Goal: Communication & Community: Answer question/provide support

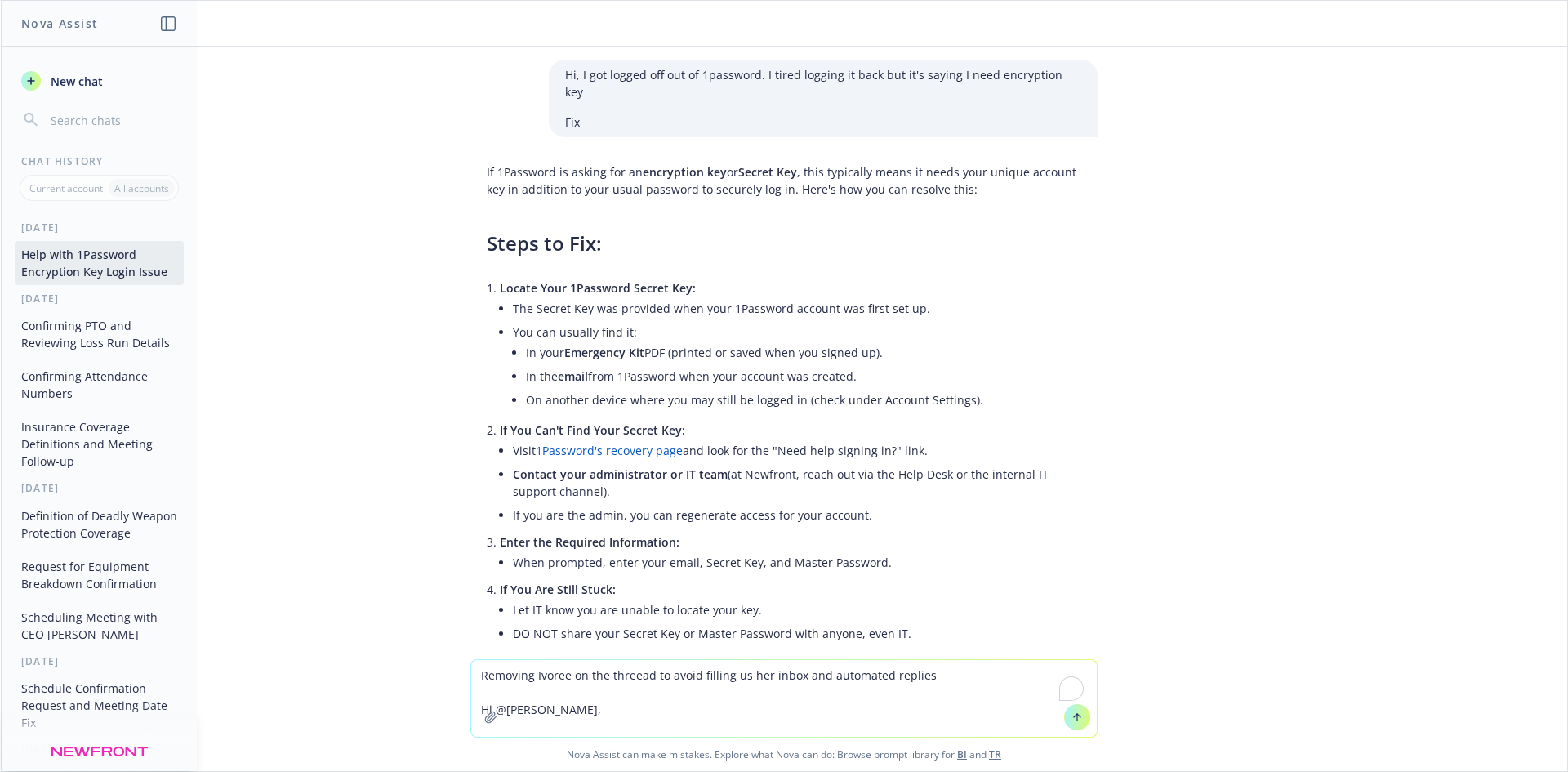
scroll to position [2183, 0]
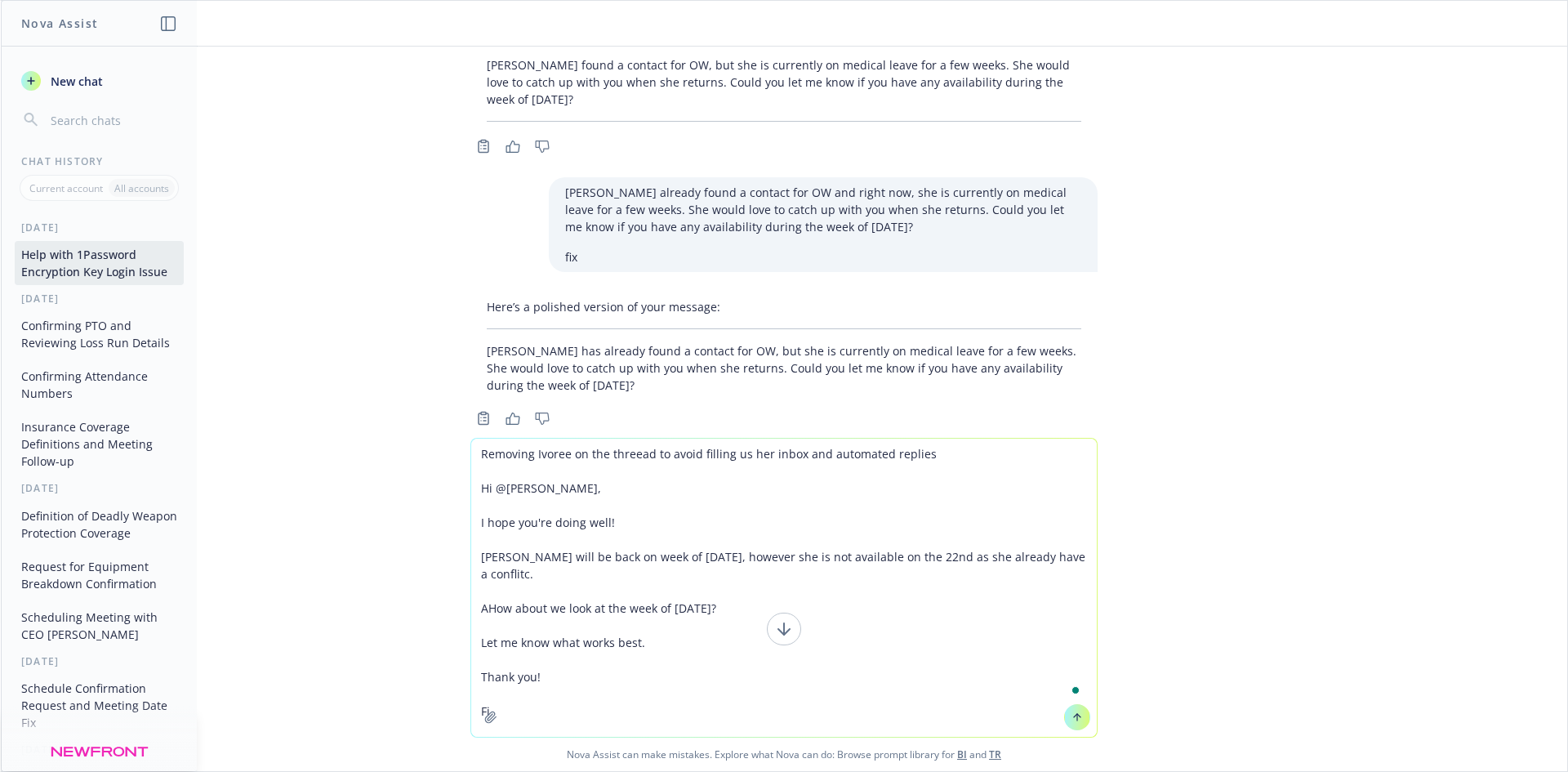
type textarea "Removing Ivoree on the threead to avoid filling us her inbox and automated repl…"
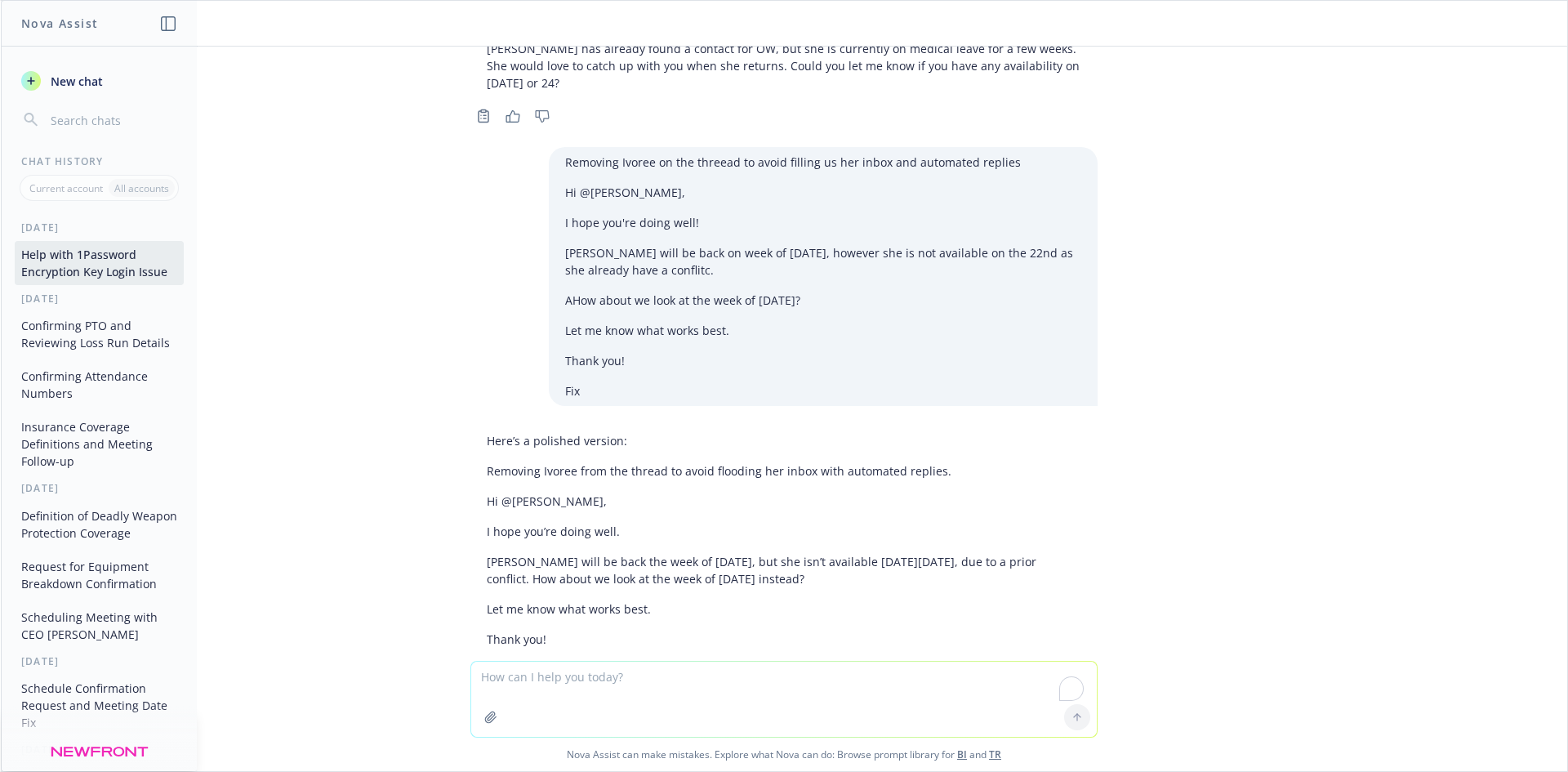
scroll to position [2738, 0]
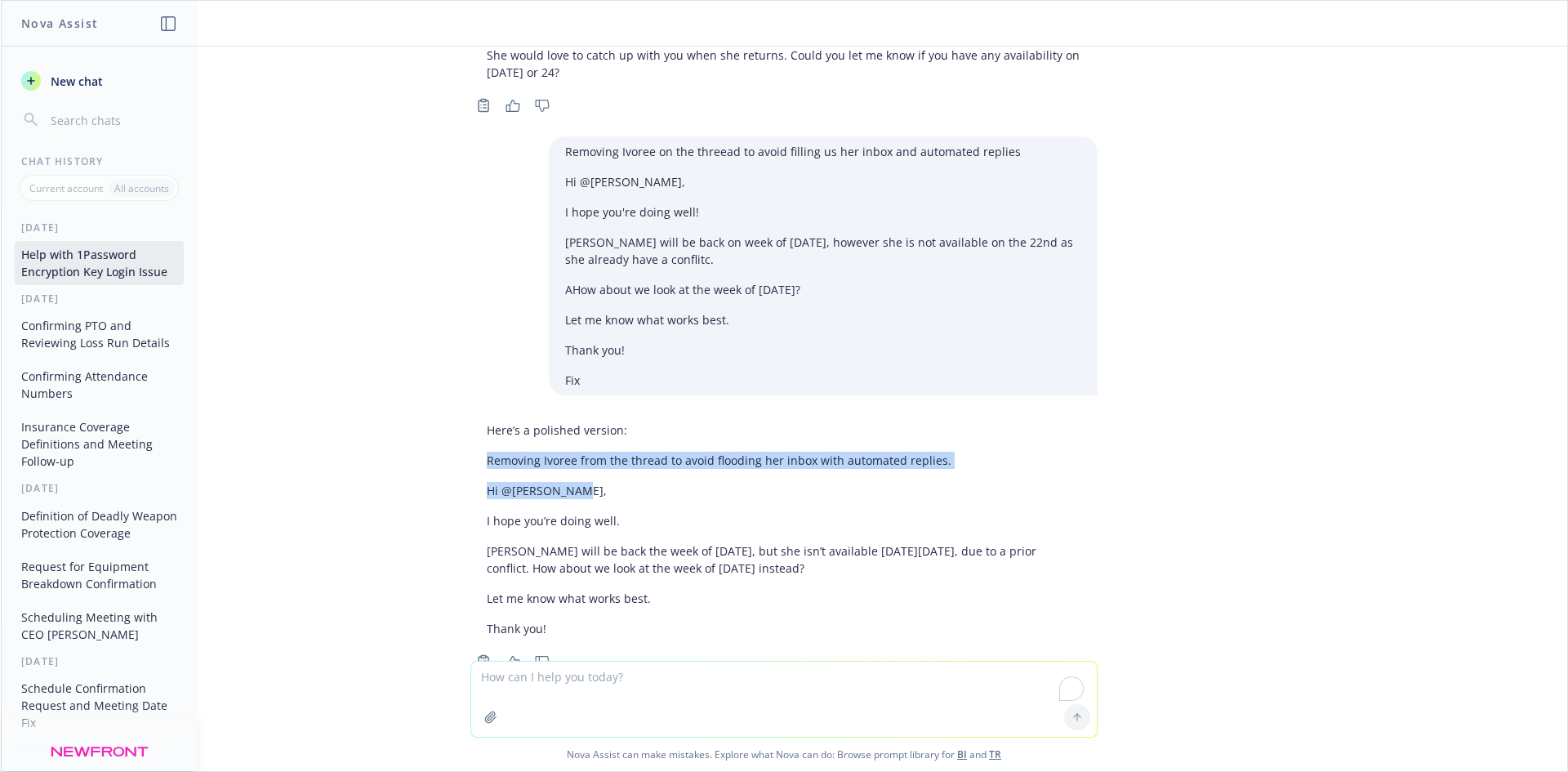
drag, startPoint x: 467, startPoint y: 420, endPoint x: 553, endPoint y: 453, distance: 92.1
click at [553, 453] on div "Here’s a polished version: Removing Ivoree from the thread to avoid flooding he…" at bounding box center [784, 529] width 627 height 229
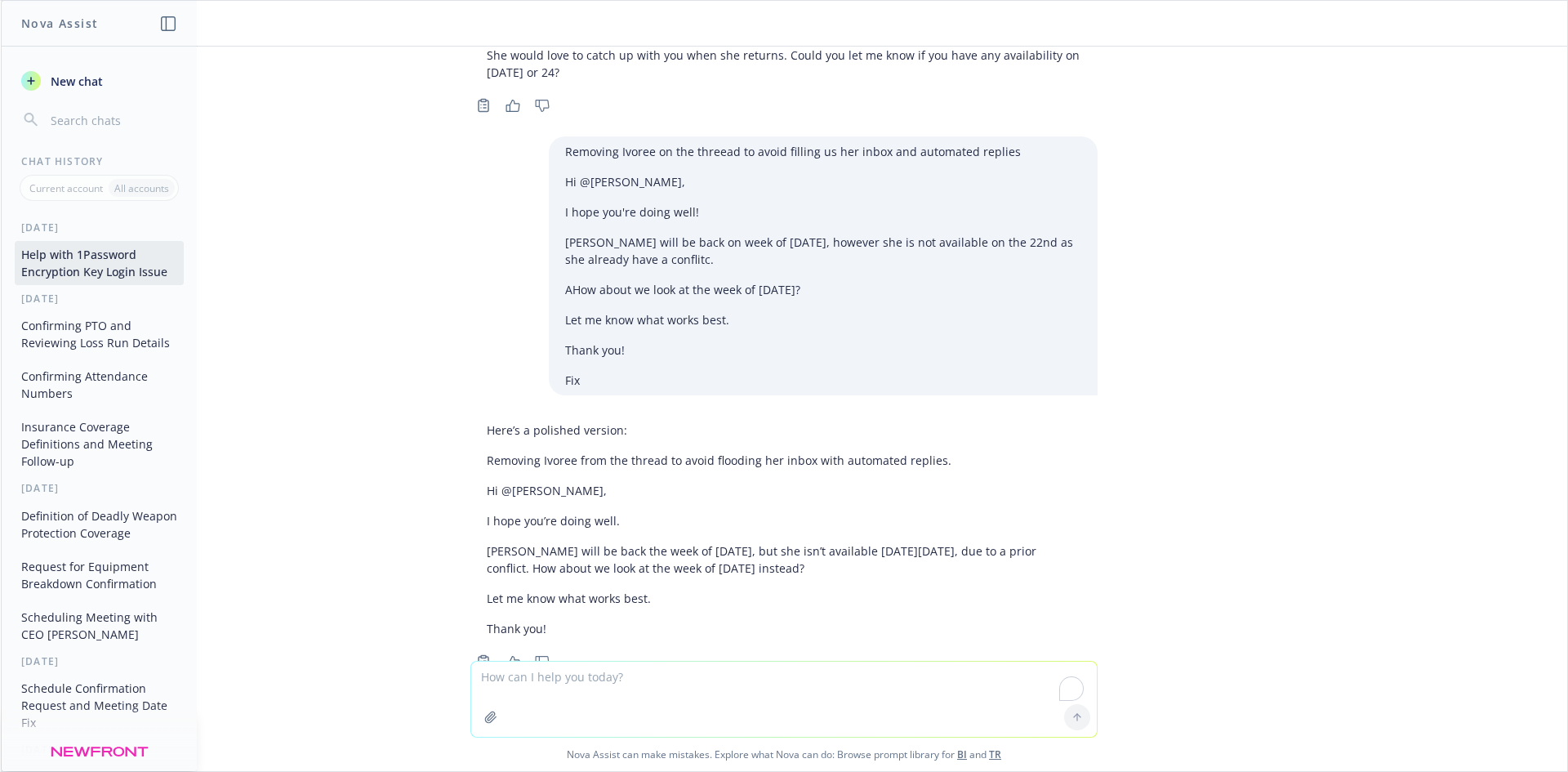
click at [739, 481] on p "Hi @[PERSON_NAME]," at bounding box center [784, 490] width 594 height 17
drag, startPoint x: 465, startPoint y: 409, endPoint x: 943, endPoint y: 410, distance: 478.0
click at [943, 415] on div "Here’s a polished version: Removing Ivoree from the thread to avoid flooding he…" at bounding box center [784, 529] width 627 height 229
copy p "Removing Ivoree from the thread to avoid flooding her inbox with automated repl…"
click at [679, 676] on textarea "To enrich screen reader interactions, please activate Accessibility in Grammarl…" at bounding box center [784, 699] width 625 height 75
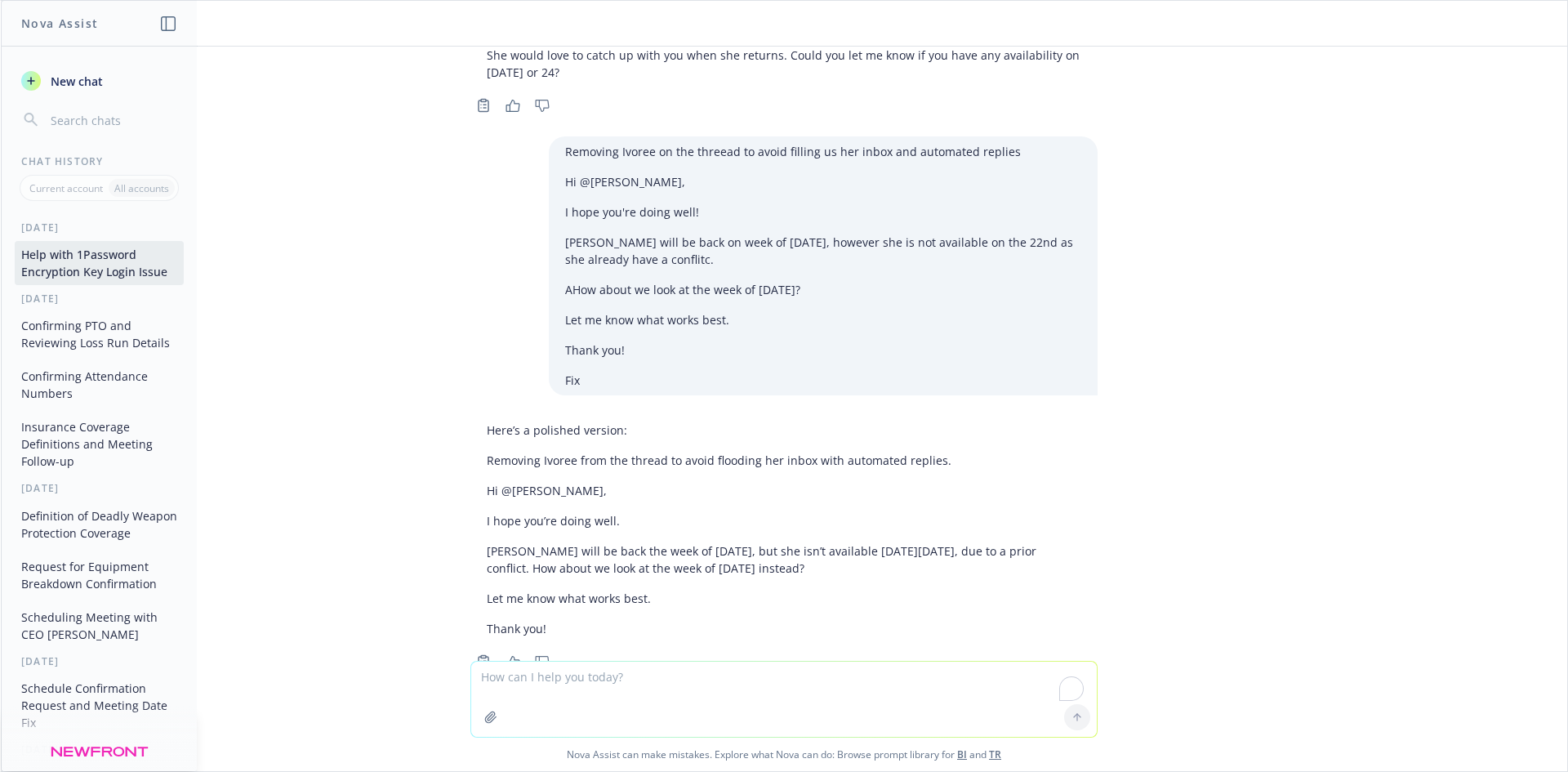
paste textarea "Removing Ivoree from the thread to avoid flooding her inbox with automated repl…"
type textarea "Removing Ivoree from the thread to avoid flooding her inbox with automated repl…"
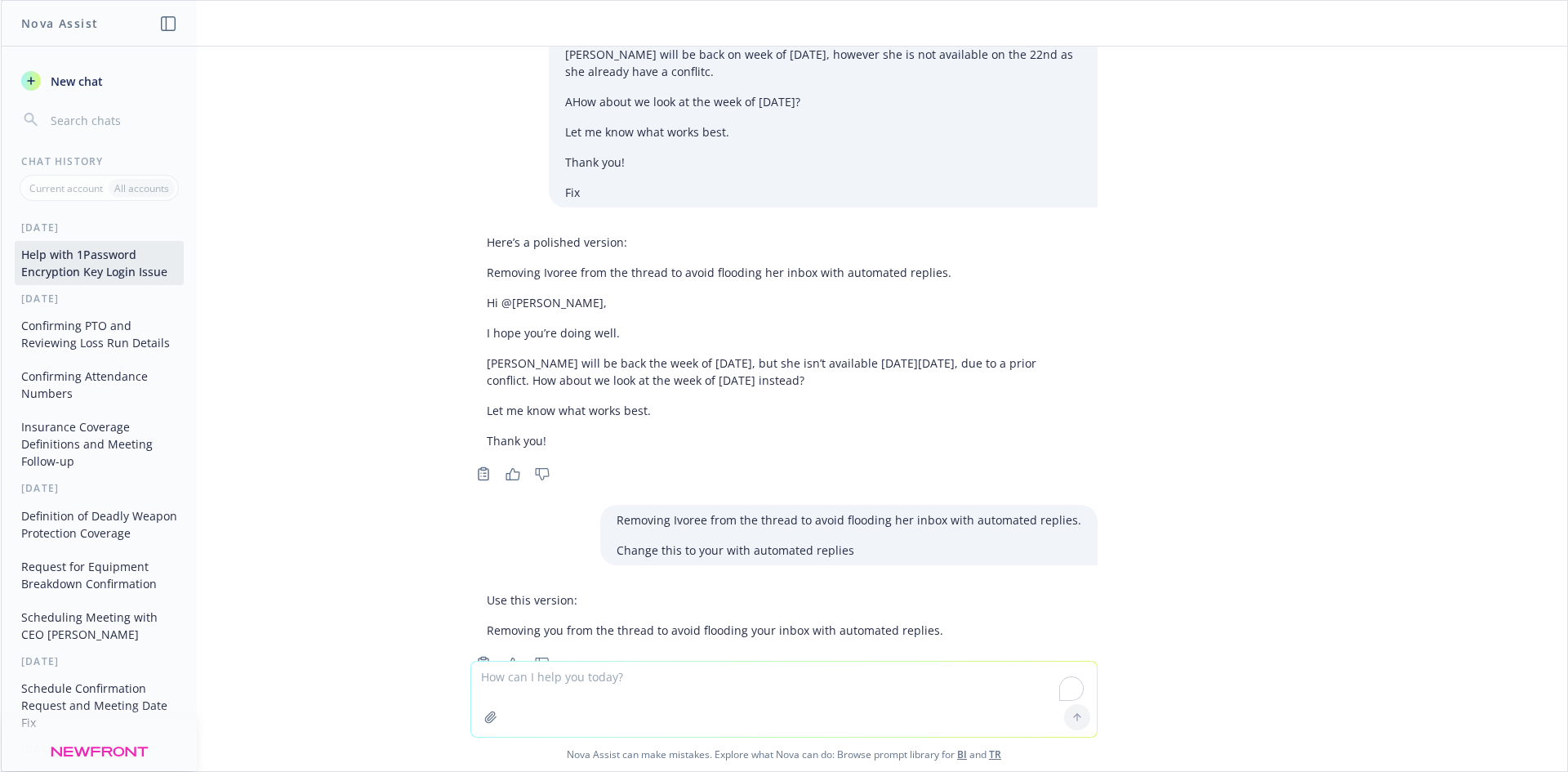
scroll to position [2928, 0]
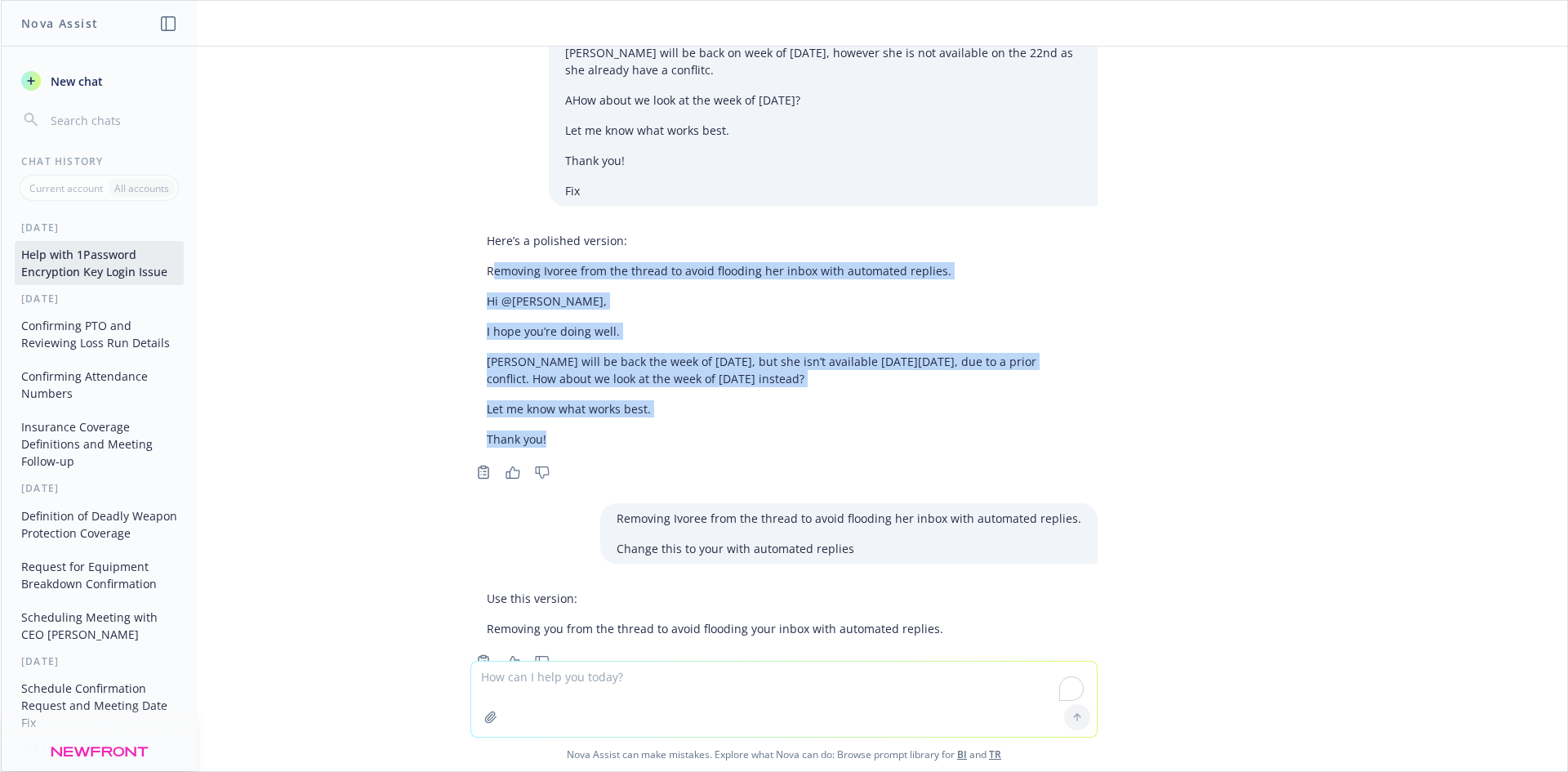
drag, startPoint x: 481, startPoint y: 218, endPoint x: 594, endPoint y: 402, distance: 215.9
click at [594, 402] on div "Here’s a polished version: Removing Ivoree from the thread to avoid flooding he…" at bounding box center [784, 339] width 627 height 229
click at [543, 431] on p "Thank you!" at bounding box center [784, 439] width 594 height 17
drag, startPoint x: 541, startPoint y: 391, endPoint x: 532, endPoint y: 390, distance: 9.1
click at [529, 431] on p "Thank you!" at bounding box center [784, 439] width 594 height 17
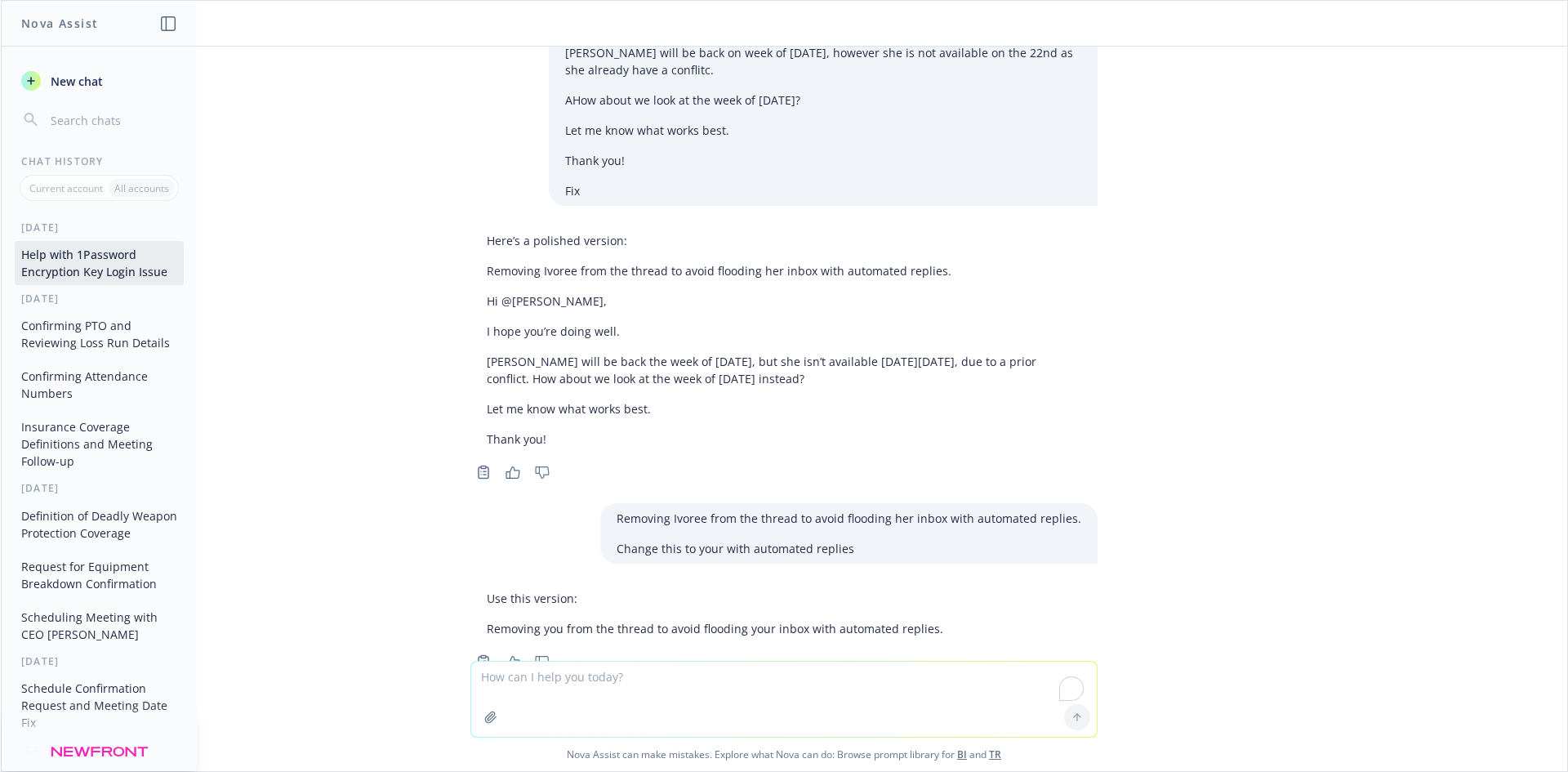
click at [536, 431] on p "Thank you!" at bounding box center [784, 439] width 594 height 17
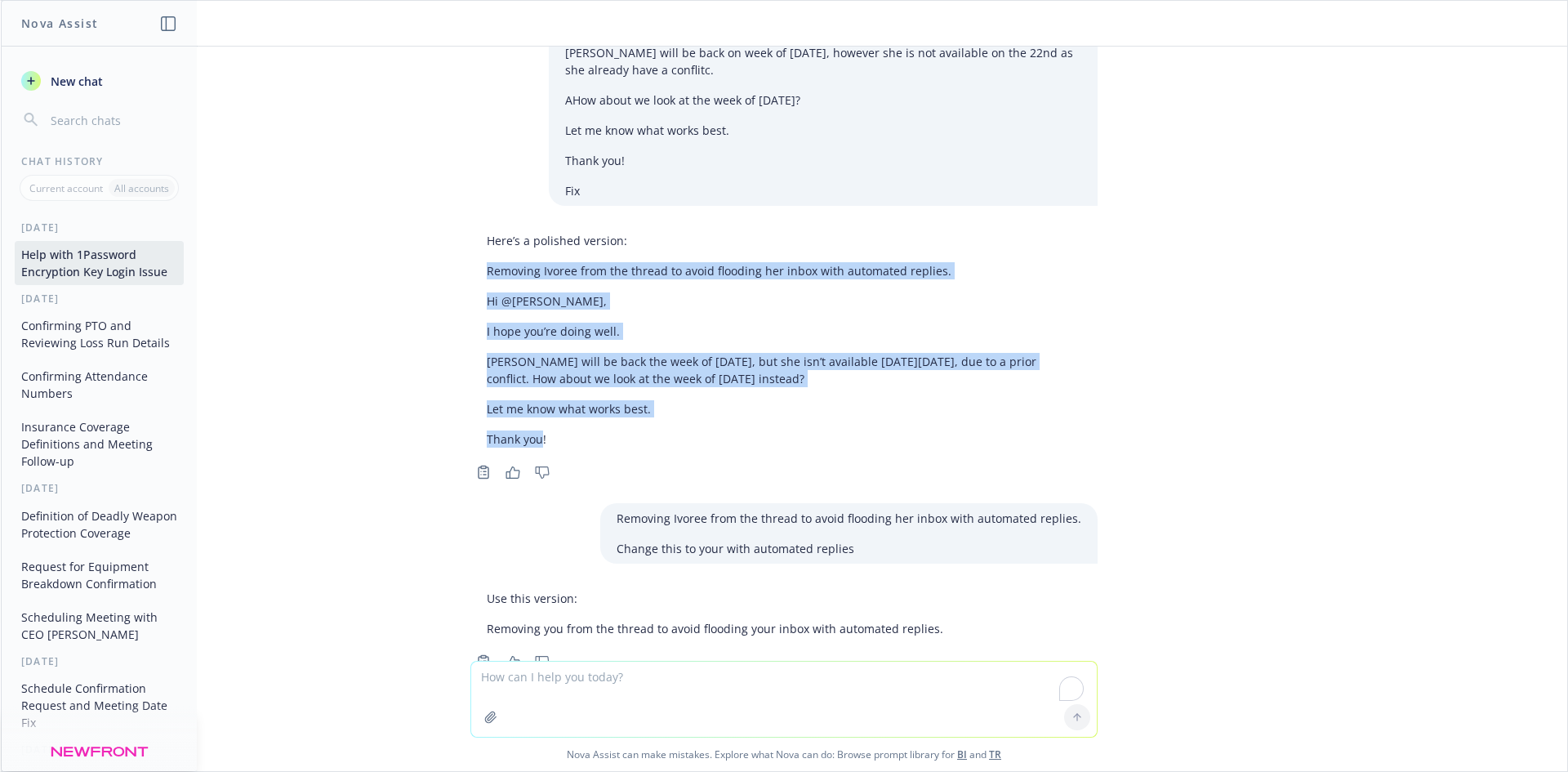
drag, startPoint x: 457, startPoint y: 248, endPoint x: 460, endPoint y: 220, distance: 28.2
click at [470, 225] on div "Here’s a polished version: Removing Ivoree from the thread to avoid flooding he…" at bounding box center [784, 339] width 627 height 229
copy div "Removing Ivoree from the thread to avoid flooding her inbox with automated repl…"
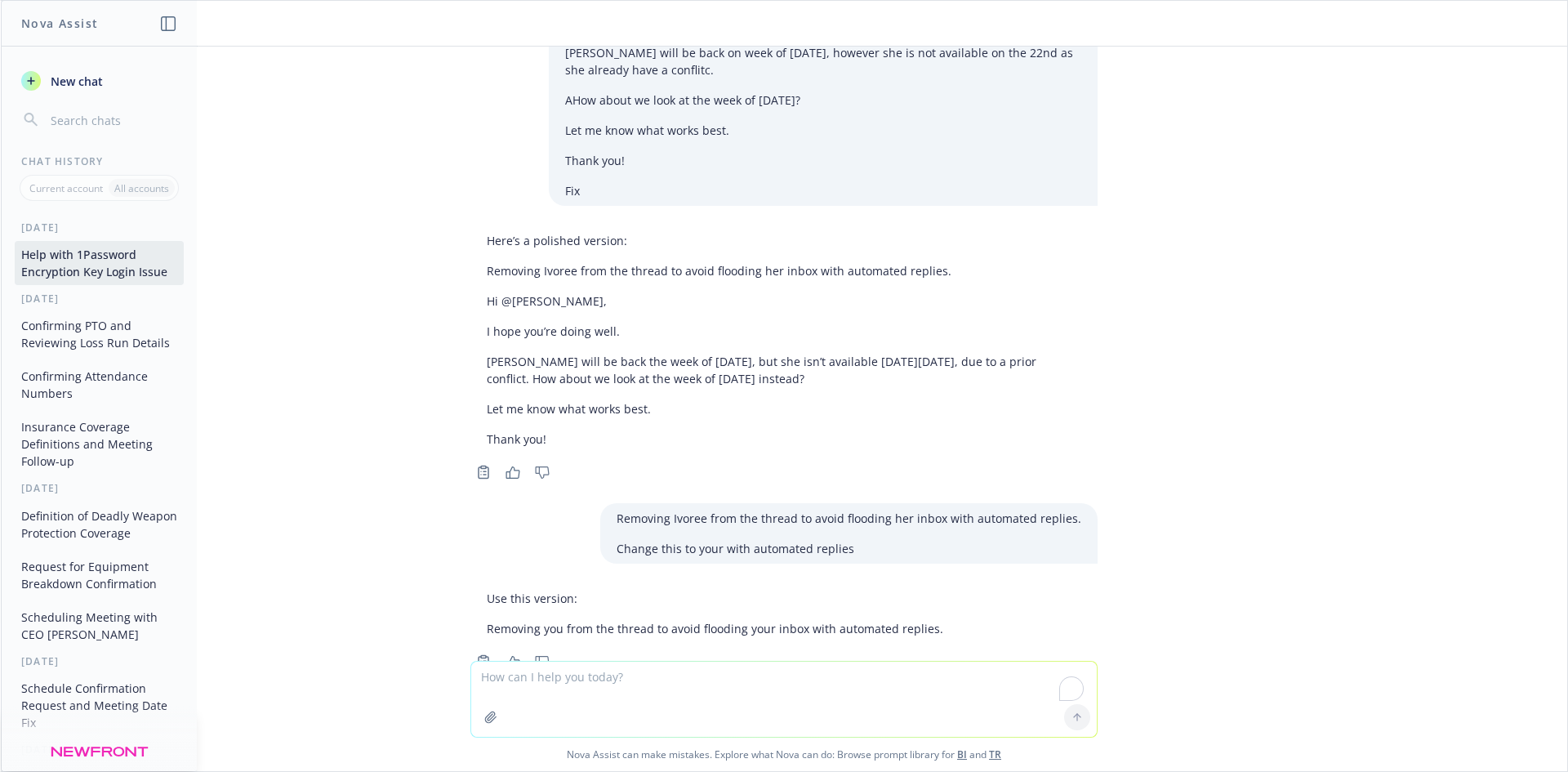
click at [610, 672] on textarea "To enrich screen reader interactions, please activate Accessibility in Grammarl…" at bounding box center [784, 699] width 625 height 75
paste textarea "Removing Ivoree from the thread to avoid flooding her inbox with automated repl…"
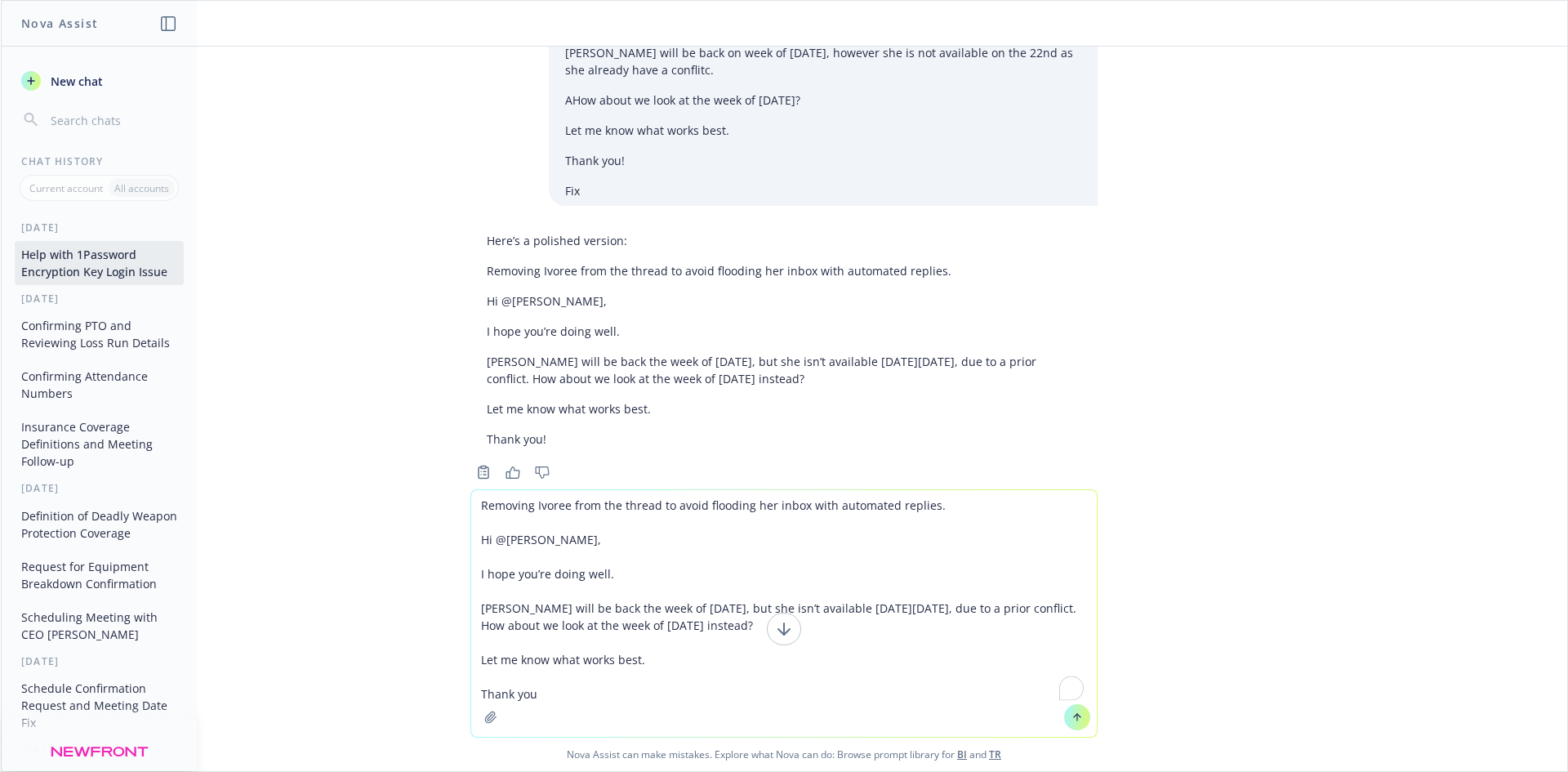
scroll to position [3099, 0]
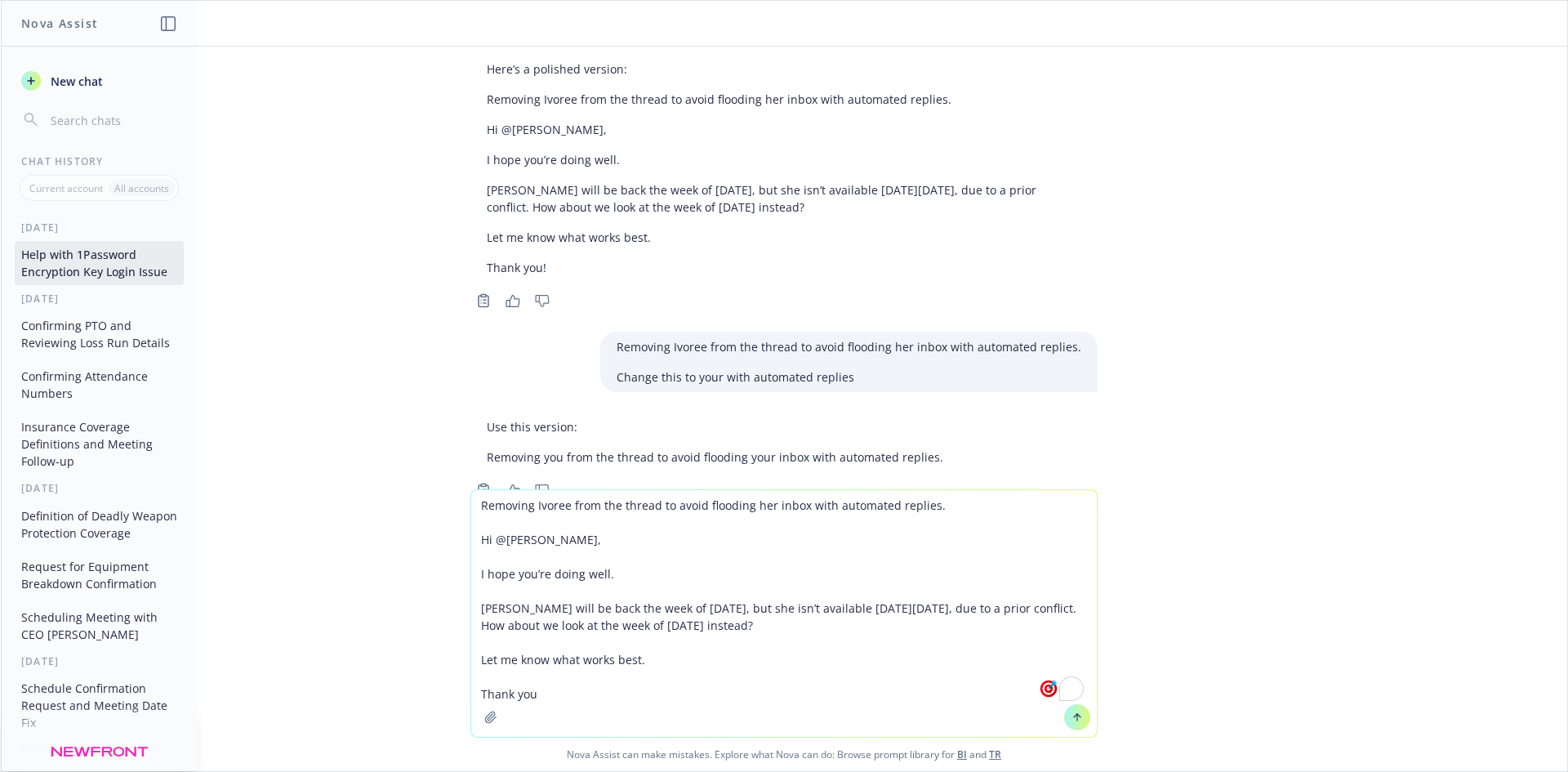
drag, startPoint x: 942, startPoint y: 503, endPoint x: 768, endPoint y: 484, distance: 175.0
click at [770, 486] on div "Hi, I got logged off out of 1password. I tired logging it back but it's saying …" at bounding box center [784, 408] width 1566 height 725
drag, startPoint x: 650, startPoint y: 403, endPoint x: 951, endPoint y: 404, distance: 301.0
click at [951, 412] on div "Use this version: Removing you from the thread to avoid flooding your inbox wit…" at bounding box center [784, 442] width 627 height 61
copy p "avoid flooding your inbox with automated replies."
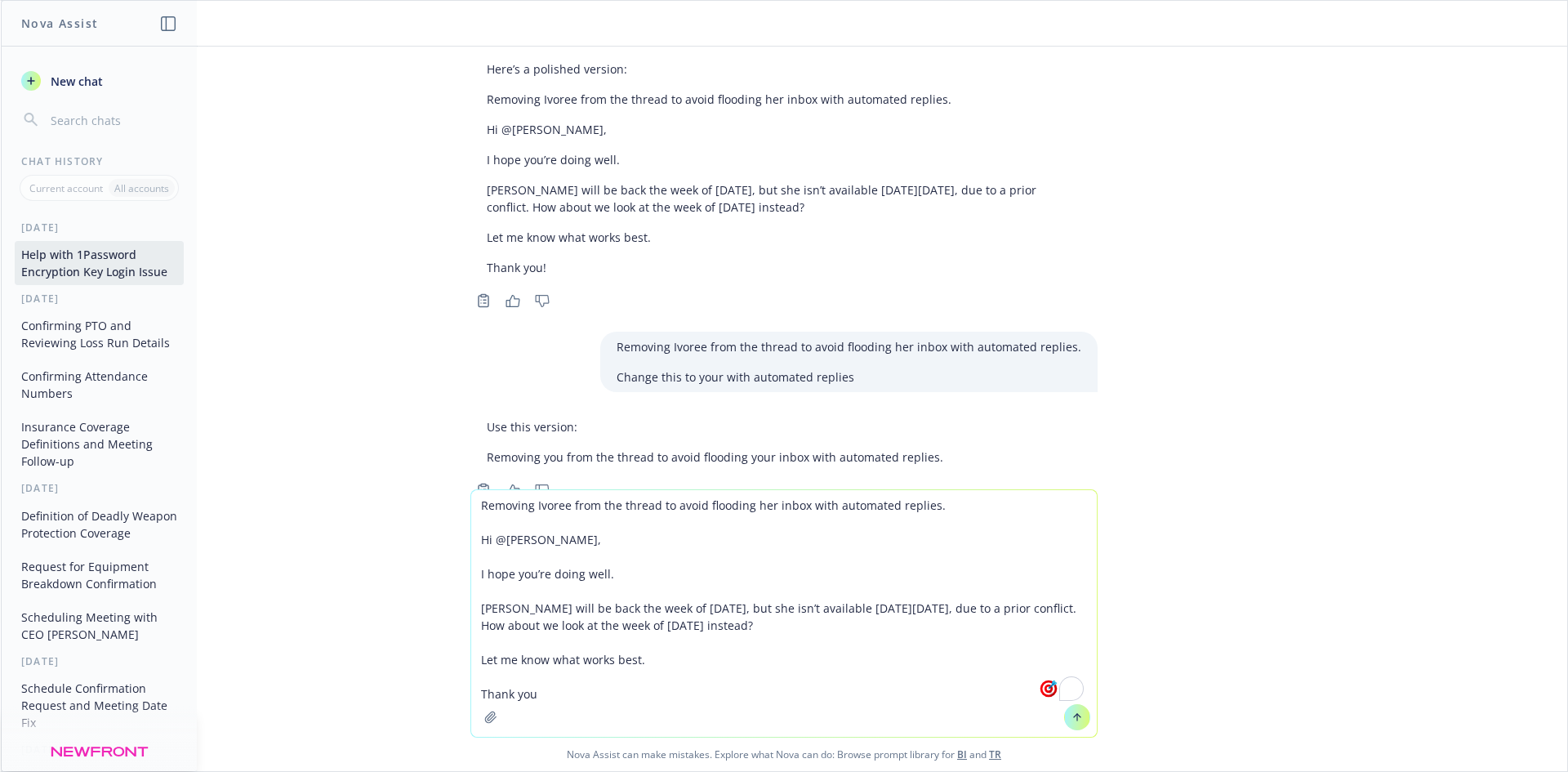
drag, startPoint x: 955, startPoint y: 513, endPoint x: 797, endPoint y: 507, distance: 158.1
click at [799, 508] on textarea "Removing Ivoree from the thread to avoid flooding her inbox with automated repl…" at bounding box center [784, 614] width 625 height 247
paste textarea "avoid flooding your inbox with automated replies."
click at [715, 505] on textarea "Removing Ivoree from the thread to avoid flooding her inbox avoid flooding your…" at bounding box center [784, 614] width 625 height 247
click at [716, 501] on textarea "Removing Ivoree from the thread to avoid flooding her inbox avoid flooding your…" at bounding box center [784, 614] width 625 height 247
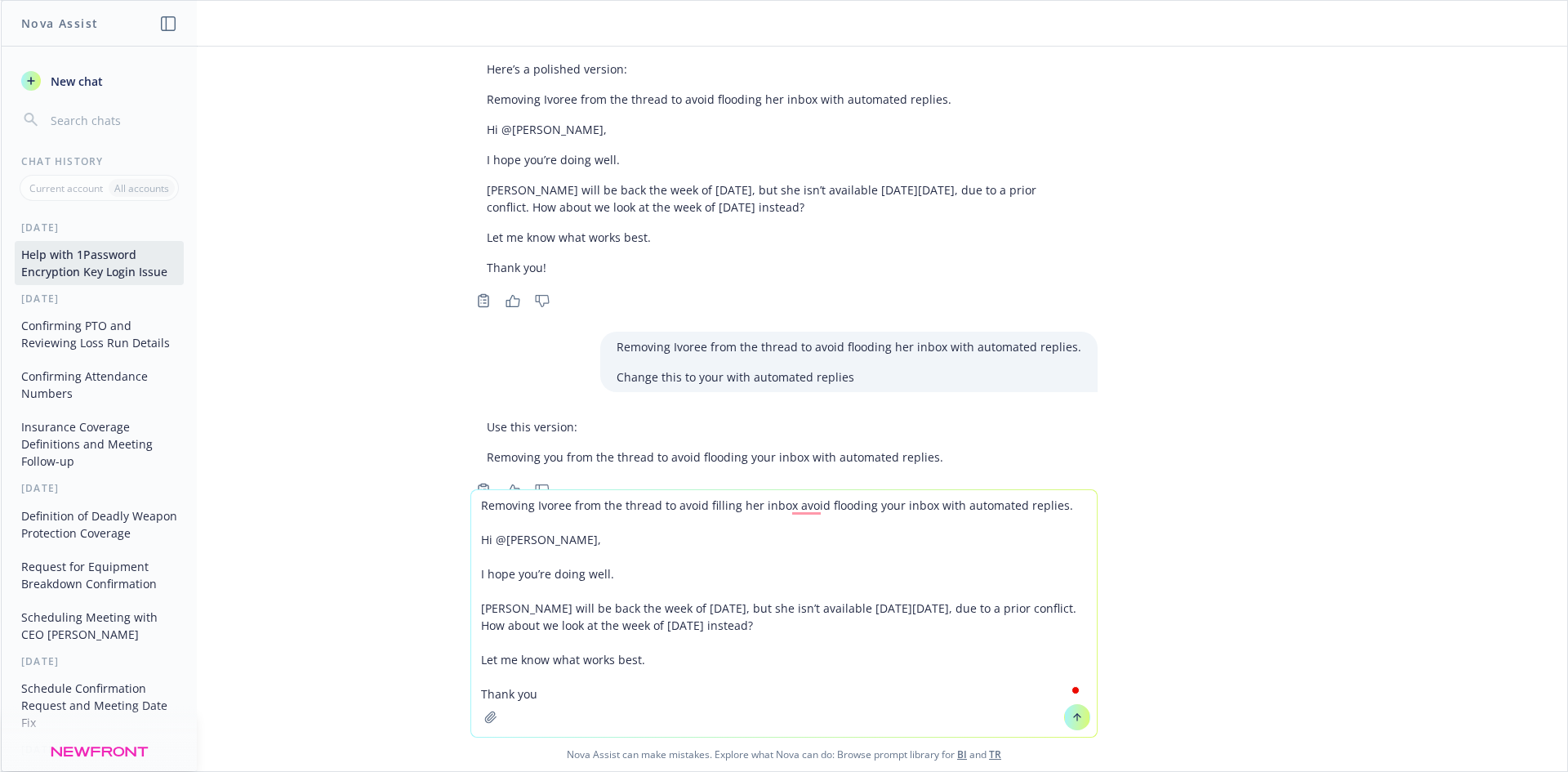
click at [803, 510] on textarea "Removing Ivoree from the thread to avoid filling her inbox avoid flooding your …" at bounding box center [784, 614] width 625 height 247
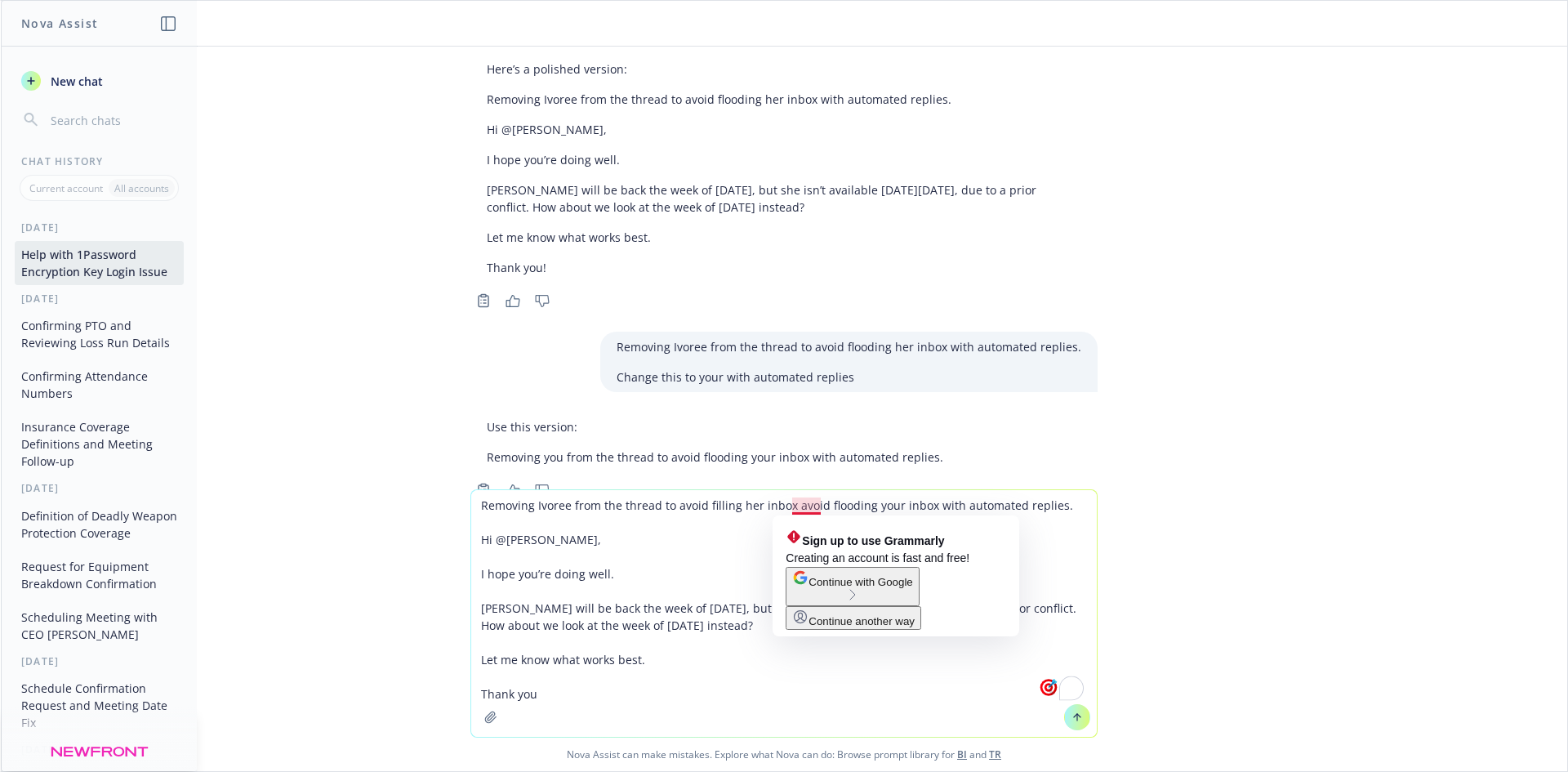
click at [775, 510] on textarea "Removing Ivoree from the thread to avoid filling her inbox avoid flooding your …" at bounding box center [784, 614] width 625 height 247
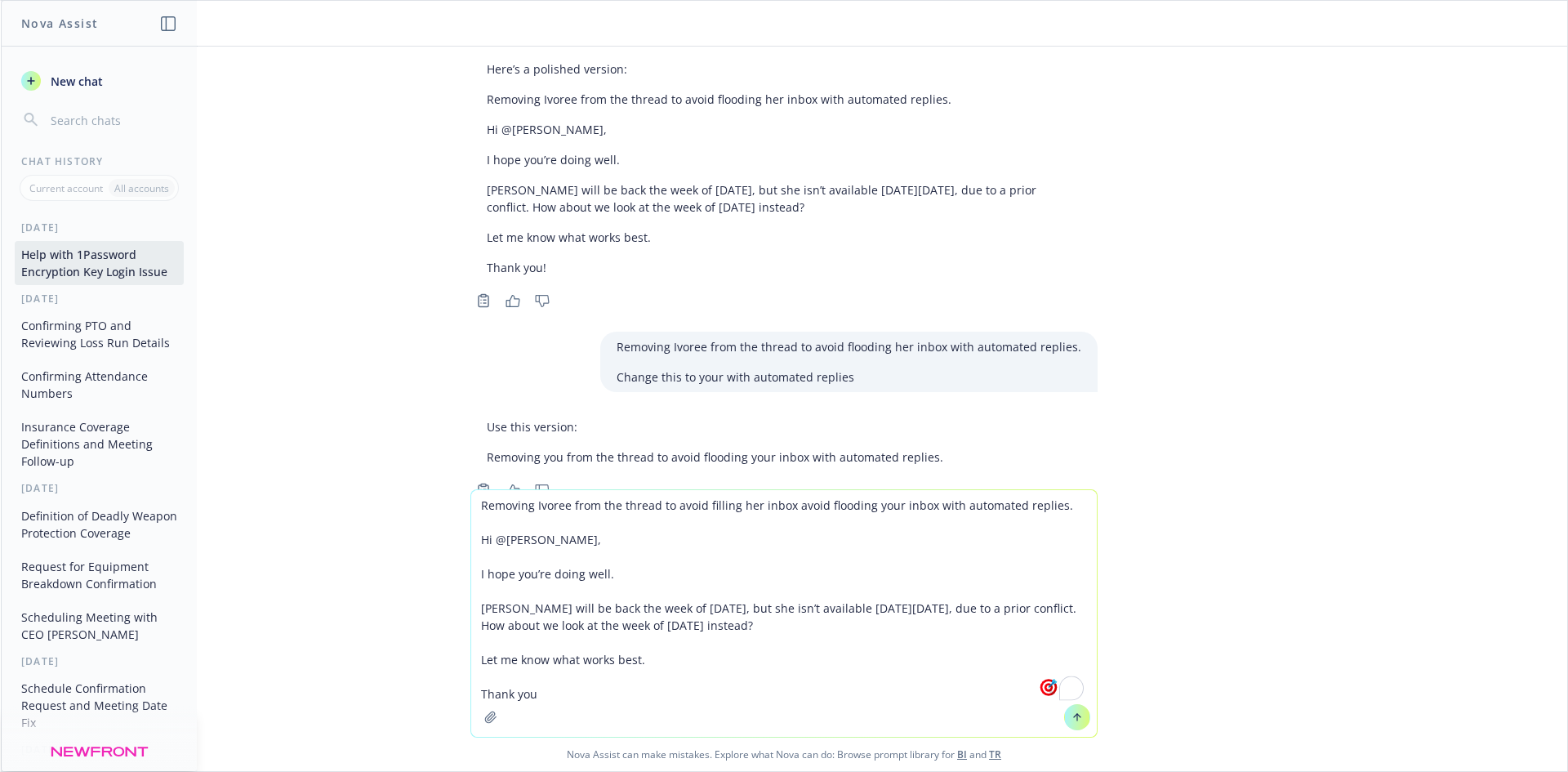
click at [784, 507] on textarea "Removing Ivoree from the thread to avoid filling her inbox avoid flooding your …" at bounding box center [784, 614] width 625 height 247
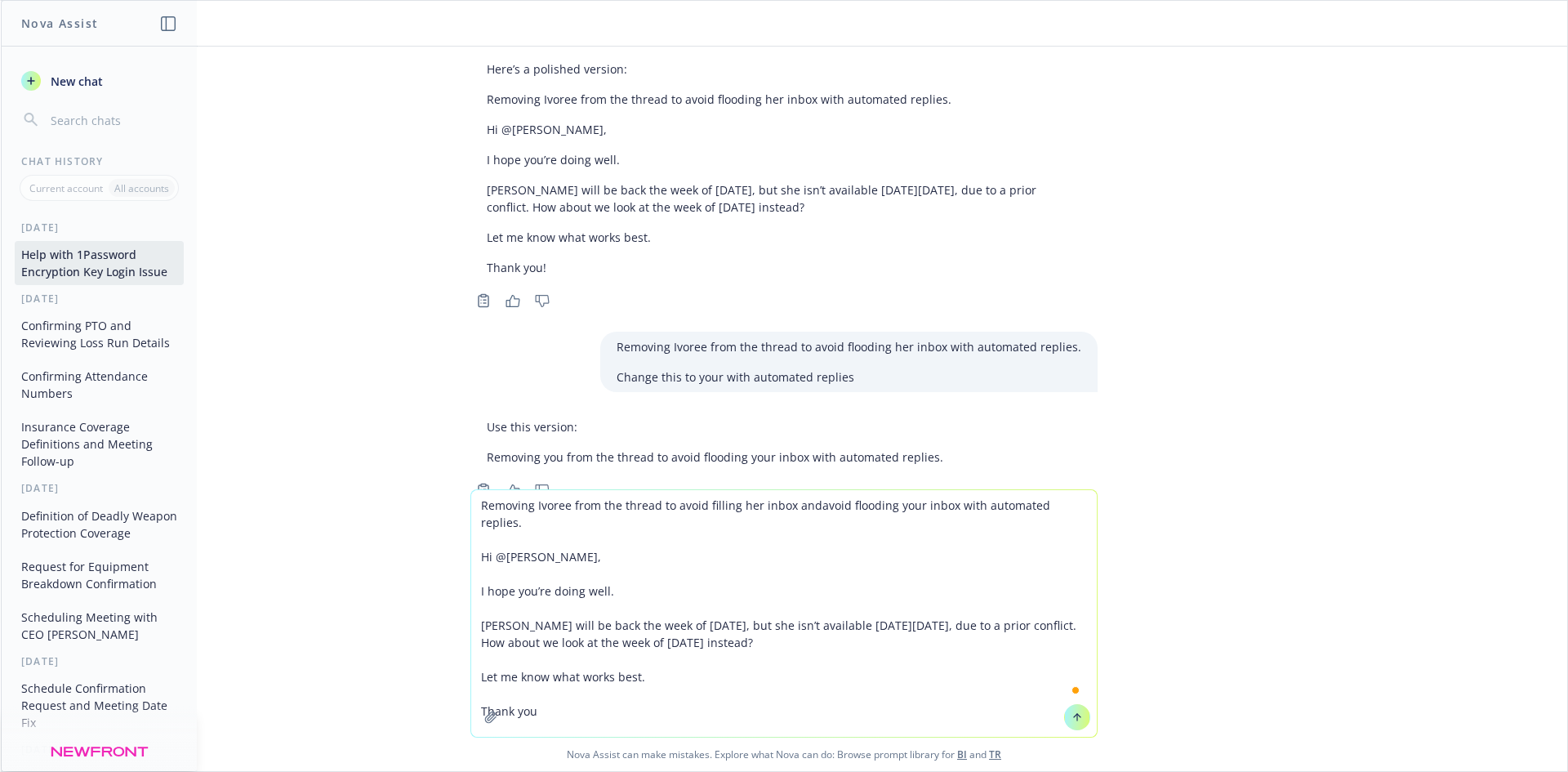
type textarea "Removing Ivoree from the thread to avoid filling her inbox and avoid flooding y…"
click at [966, 539] on textarea "Removing Ivoree from the thread to avoid filling her inbox and avoid flooding y…" at bounding box center [784, 614] width 625 height 247
click at [968, 510] on textarea "Removing Ivoree from the thread to avoid filling her inbox and avoid flooding y…" at bounding box center [784, 614] width 625 height 247
click at [1074, 508] on textarea "Removing Ivoree from the thread to avoid filling her inbox and avoid flooding y…" at bounding box center [784, 614] width 625 height 247
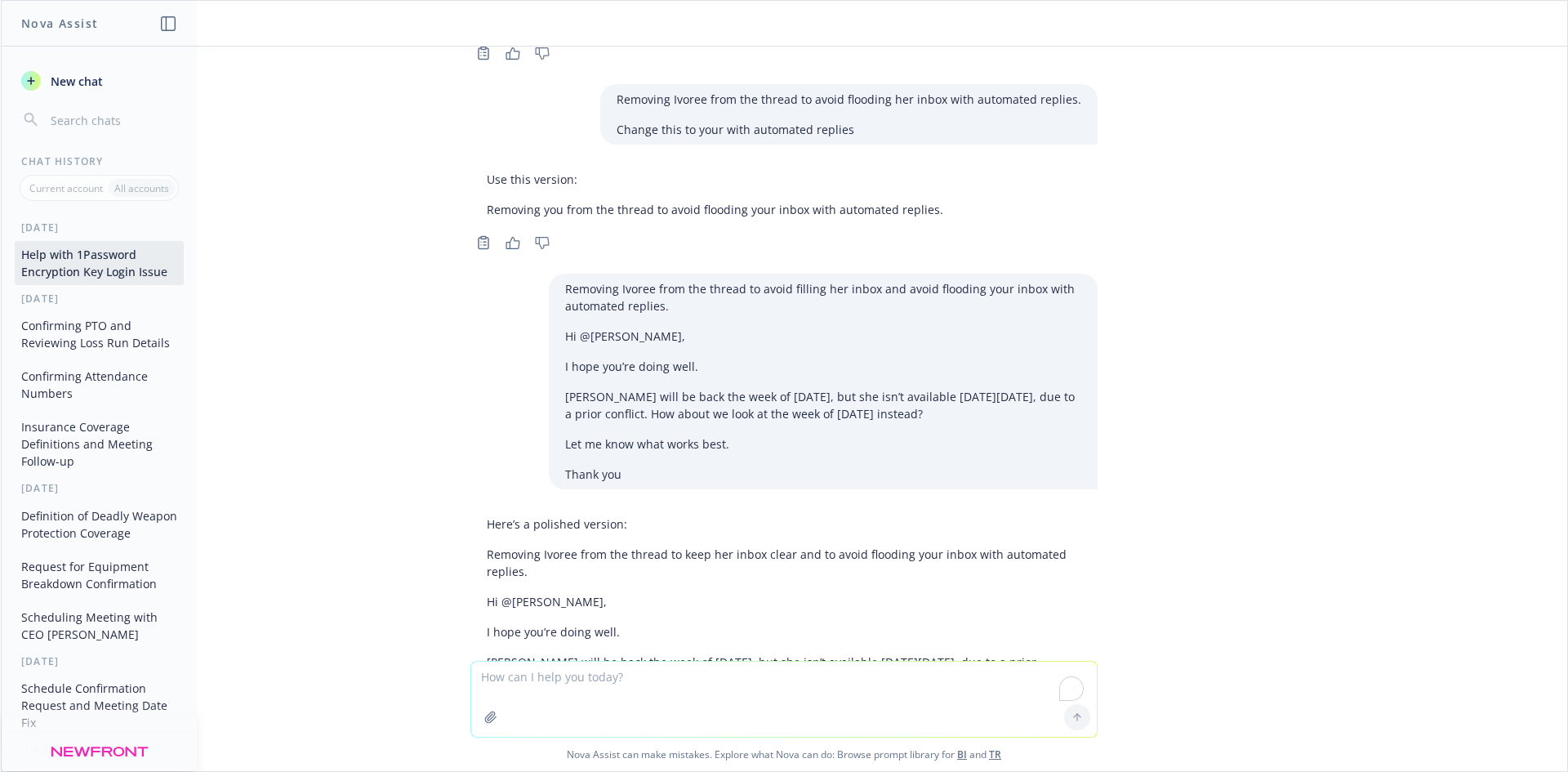
scroll to position [3457, 0]
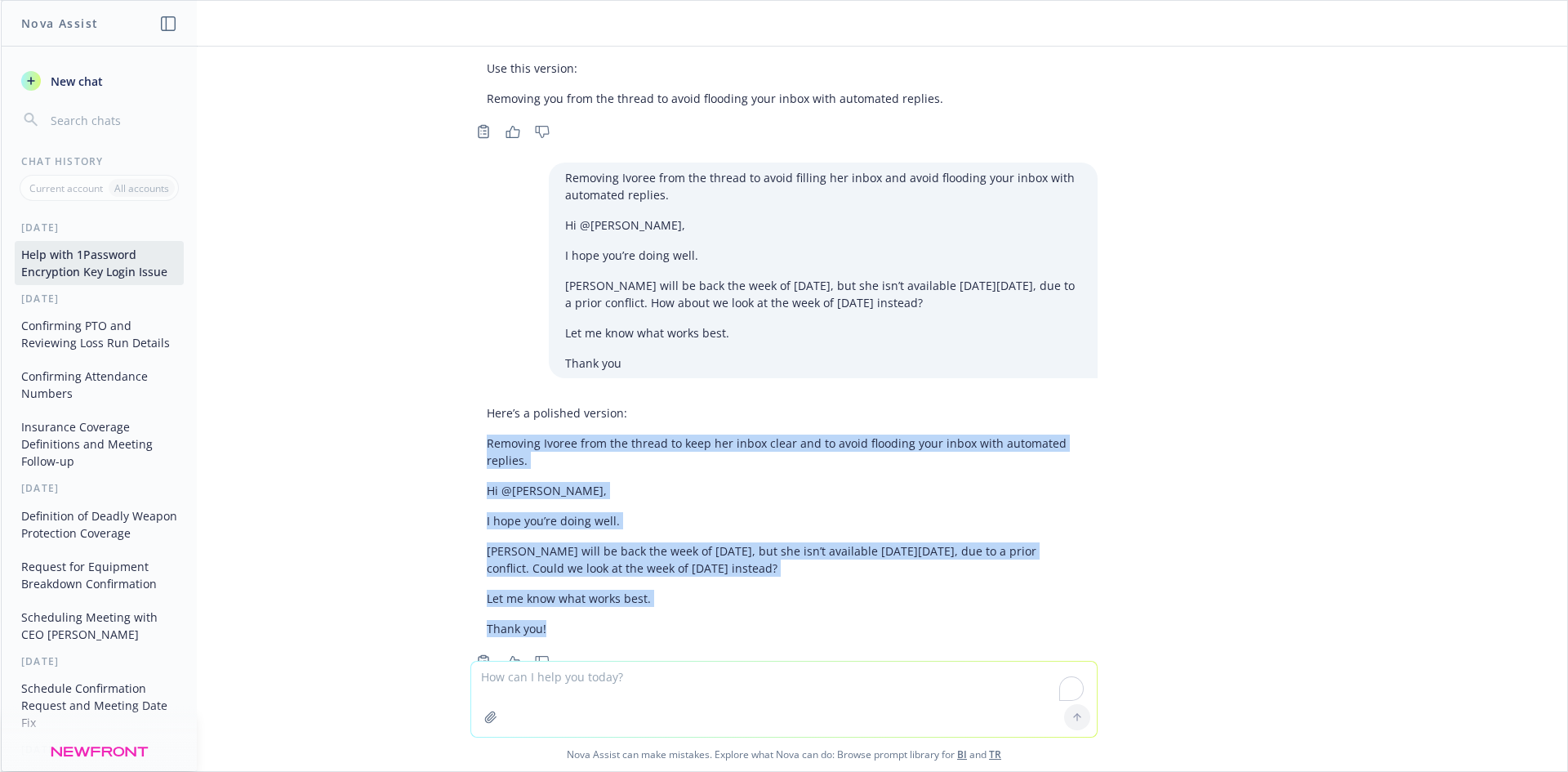
drag, startPoint x: 471, startPoint y: 390, endPoint x: 632, endPoint y: 567, distance: 239.3
click at [632, 567] on div "Here’s a polished version: Removing Ivoree from the thread to keep her inbox cl…" at bounding box center [784, 521] width 627 height 246
copy div "Removing Ivoree from the thread to keep her inbox clear and to avoid flooding y…"
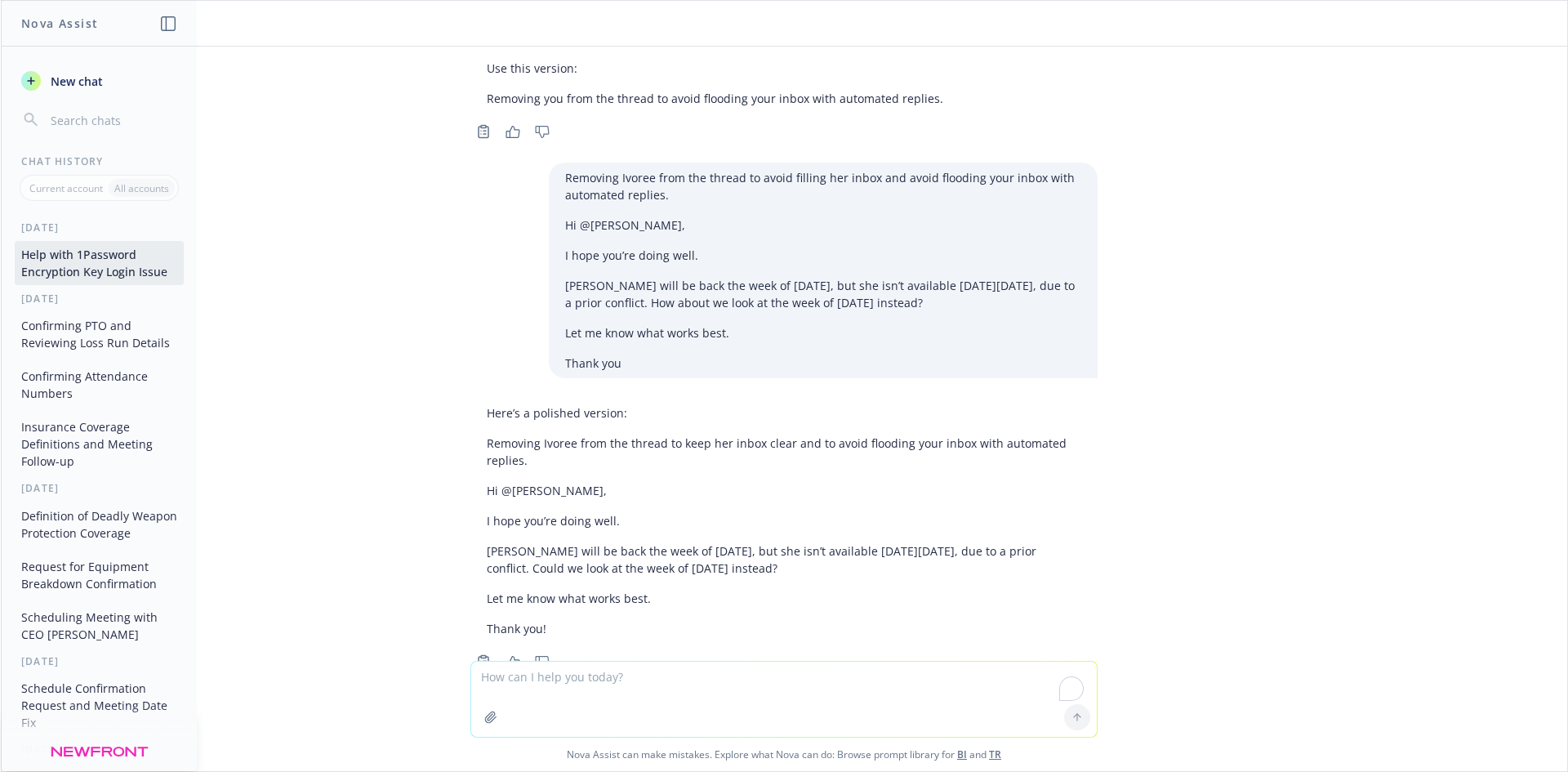
click at [754, 688] on textarea "To enrich screen reader interactions, please activate Accessibility in Grammarl…" at bounding box center [784, 699] width 625 height 75
paste textarea "Removing Ivoree from the thread to keep her inbox clear and to avoid flooding y…"
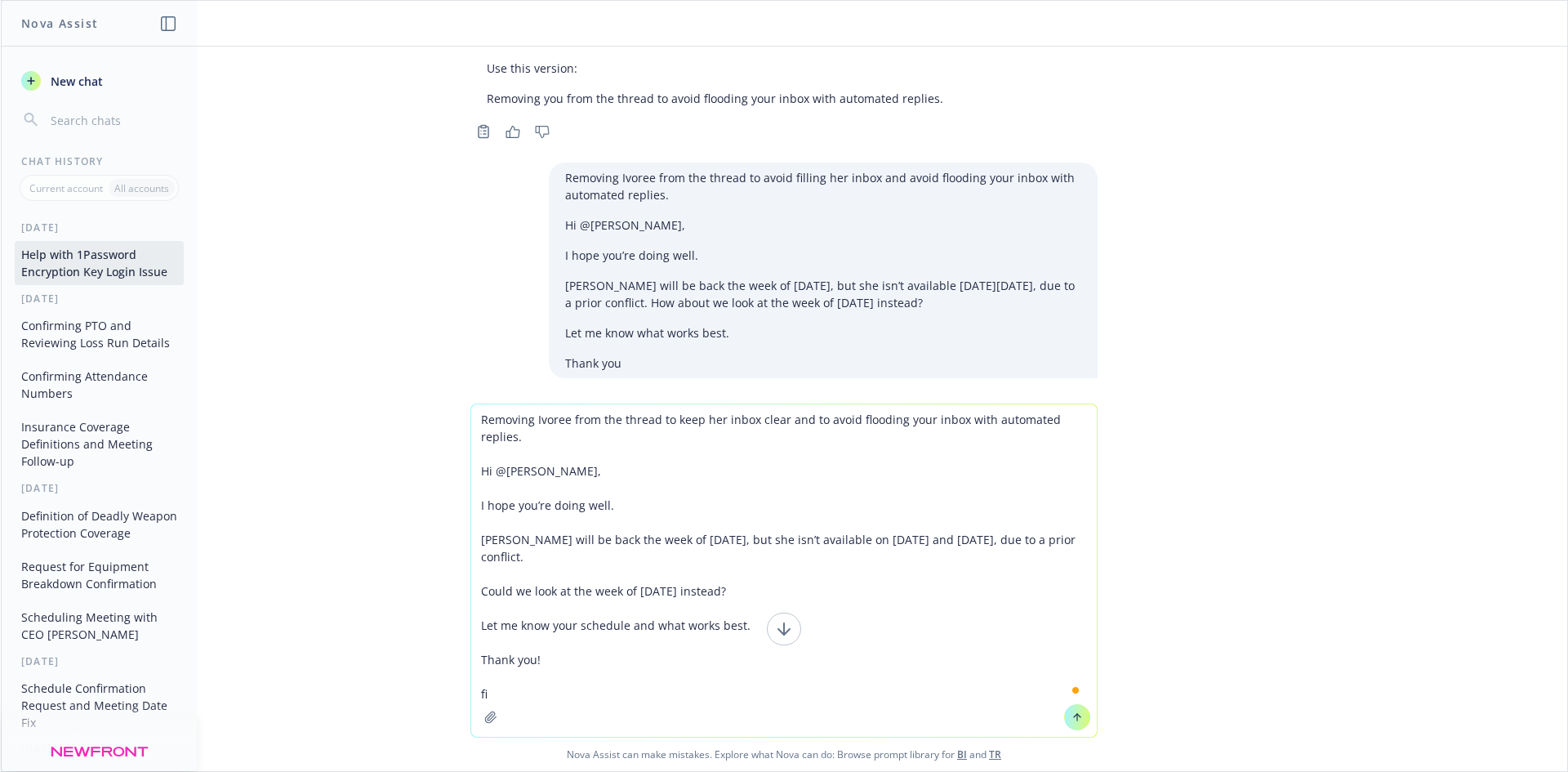
type textarea "Removing Ivoree from the thread to keep her inbox clear and to avoid flooding y…"
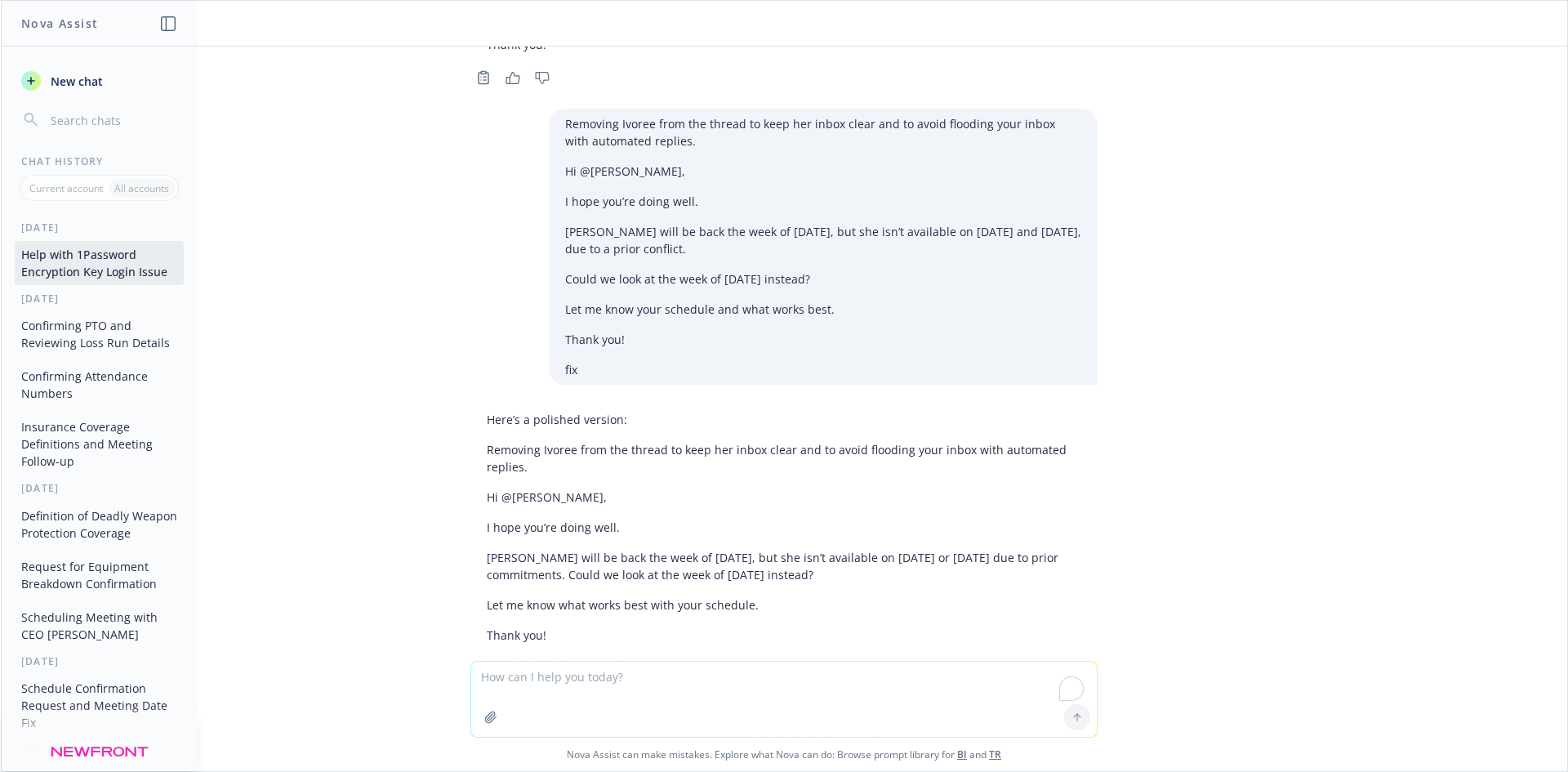
scroll to position [4048, 0]
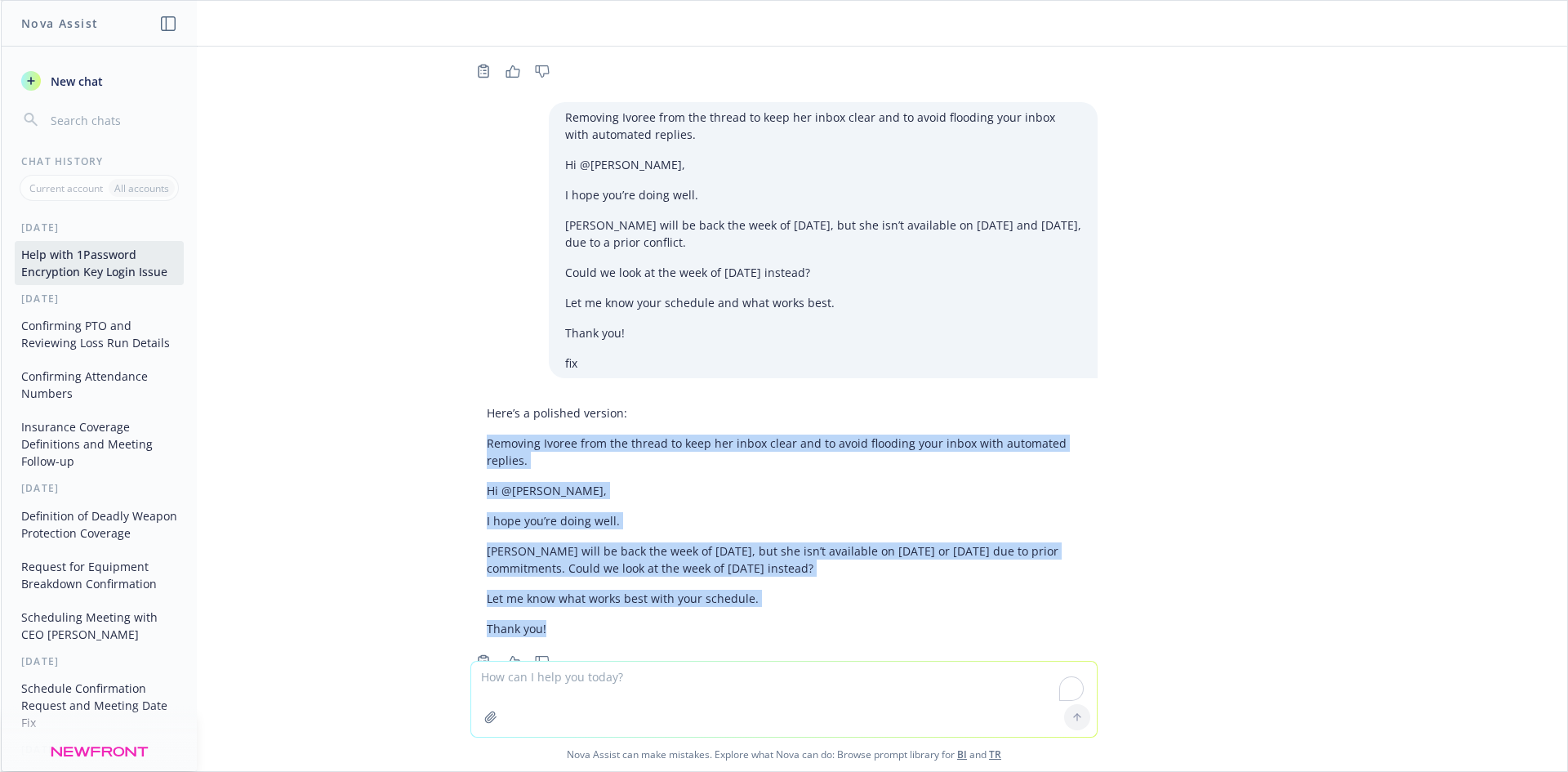
drag, startPoint x: 539, startPoint y: 581, endPoint x: 463, endPoint y: 391, distance: 204.6
click at [470, 398] on div "Here’s a polished version: Removing Ivoree from the thread to keep her inbox cl…" at bounding box center [784, 521] width 627 height 246
copy div "Removing Ivoree from the thread to keep her inbox clear and to avoid flooding y…"
